Goal: Find specific fact: Find specific fact

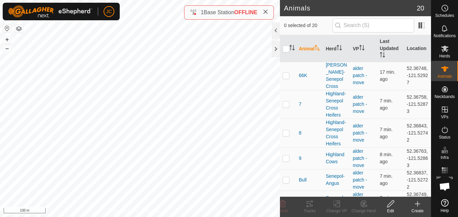
scroll to position [353, 0]
click at [416, 145] on td "52.36843, -121.52742" at bounding box center [417, 132] width 27 height 29
copy td "52.36843"
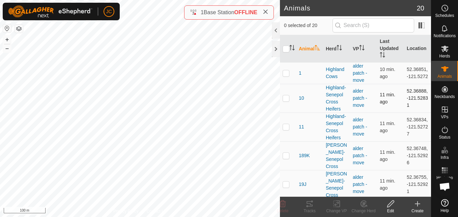
drag, startPoint x: 400, startPoint y: 97, endPoint x: 416, endPoint y: 113, distance: 22.7
click at [416, 112] on td "52.36888, -121.52831" at bounding box center [417, 98] width 27 height 29
copy td "52.36888, -121.52831"
click at [286, 101] on p-checkbox at bounding box center [286, 97] width 7 height 5
checkbox input "true"
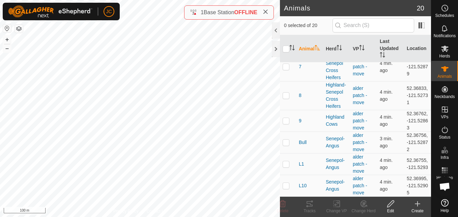
scroll to position [426, 0]
click at [411, 110] on td "52.36762, -121.52863" at bounding box center [417, 121] width 27 height 22
copy td "52.36762"
drag, startPoint x: 401, startPoint y: 101, endPoint x: 412, endPoint y: 109, distance: 13.8
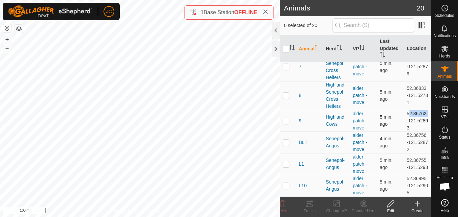
click at [412, 110] on td "52.36762, -121.52863" at bounding box center [417, 121] width 27 height 22
copy td "-121.52863"
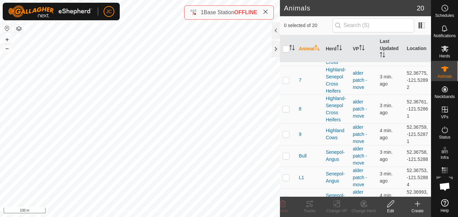
scroll to position [399, 0]
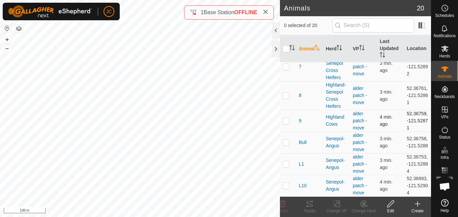
click at [418, 125] on td "52.36759, -121.52871" at bounding box center [417, 121] width 27 height 22
copy td "52.36759"
drag, startPoint x: 401, startPoint y: 141, endPoint x: 412, endPoint y: 147, distance: 12.7
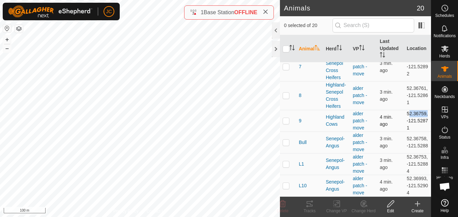
click at [412, 131] on td "52.36759, -121.52871" at bounding box center [417, 121] width 27 height 22
copy td "-121.52871"
click at [418, 110] on td "52.36799, -121.5278" at bounding box center [417, 121] width 27 height 22
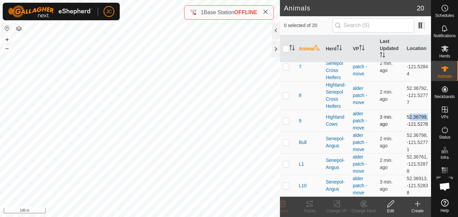
copy td "52.36799"
drag, startPoint x: 399, startPoint y: 115, endPoint x: 413, endPoint y: 121, distance: 15.4
click at [413, 121] on tr "9 Highland Cows alder patch - move 3 min. ago 52.36799, -121.5278" at bounding box center [355, 121] width 151 height 22
click at [413, 121] on td "52.36799, -121.5278" at bounding box center [417, 121] width 27 height 22
drag, startPoint x: 402, startPoint y: 114, endPoint x: 408, endPoint y: 119, distance: 8.6
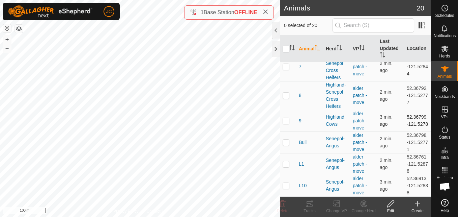
click at [408, 119] on td "52.36799, -121.5278" at bounding box center [417, 121] width 27 height 22
copy td "-121.5278"
click at [284, 118] on p-checkbox at bounding box center [286, 120] width 7 height 5
checkbox input "true"
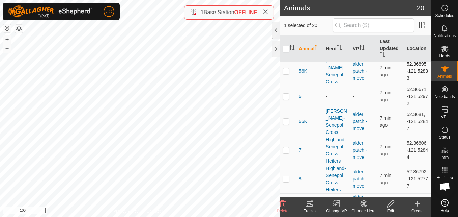
click at [409, 68] on td "52.36895, -121.52833" at bounding box center [417, 71] width 27 height 29
copy td "52.36895"
drag, startPoint x: 402, startPoint y: 82, endPoint x: 409, endPoint y: 87, distance: 8.4
click at [409, 85] on td "52.36895, -121.52833" at bounding box center [417, 71] width 27 height 29
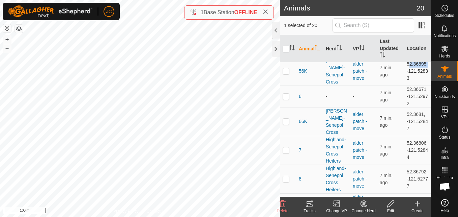
copy td "-121.52833"
drag, startPoint x: 402, startPoint y: 66, endPoint x: 413, endPoint y: 88, distance: 24.3
click at [413, 85] on td "52.36895, -121.52833" at bounding box center [417, 71] width 27 height 29
copy td "52.36895, -121.52833"
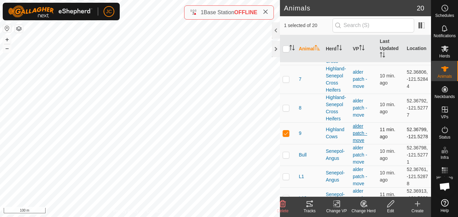
scroll to position [379, 0]
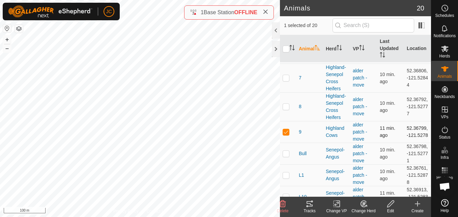
drag, startPoint x: 403, startPoint y: 131, endPoint x: 418, endPoint y: 150, distance: 24.5
click at [418, 142] on td "52.36799, -121.5278" at bounding box center [417, 132] width 27 height 22
copy td "52.36799, -121.5278"
